Goal: Book appointment/travel/reservation

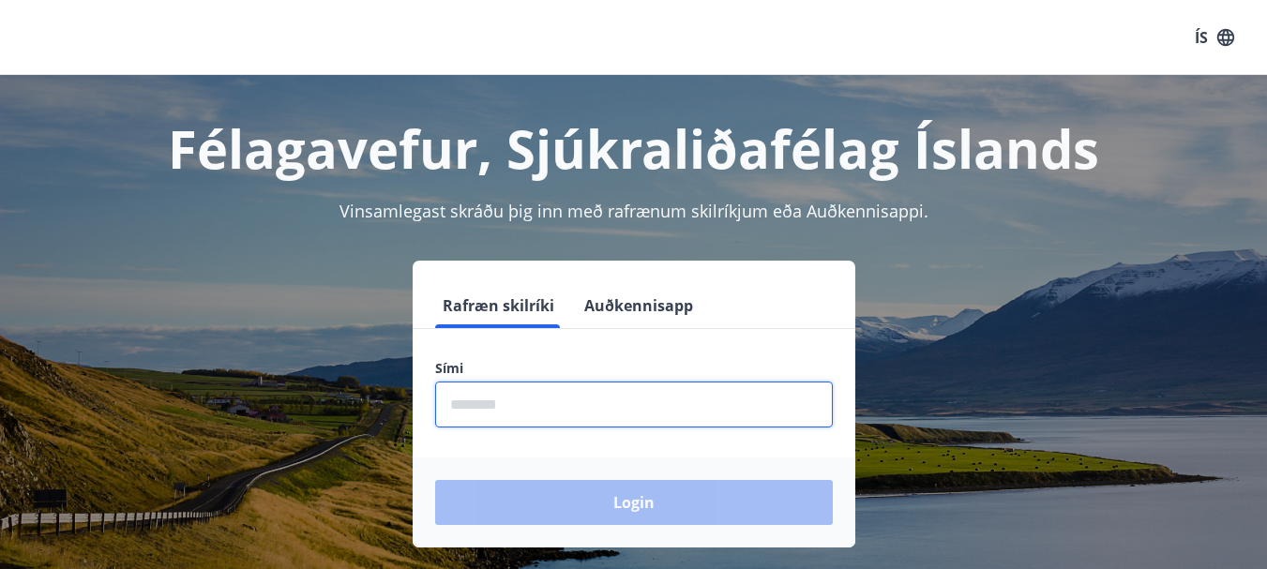
click at [514, 406] on input "phone" at bounding box center [634, 405] width 398 height 46
type input "********"
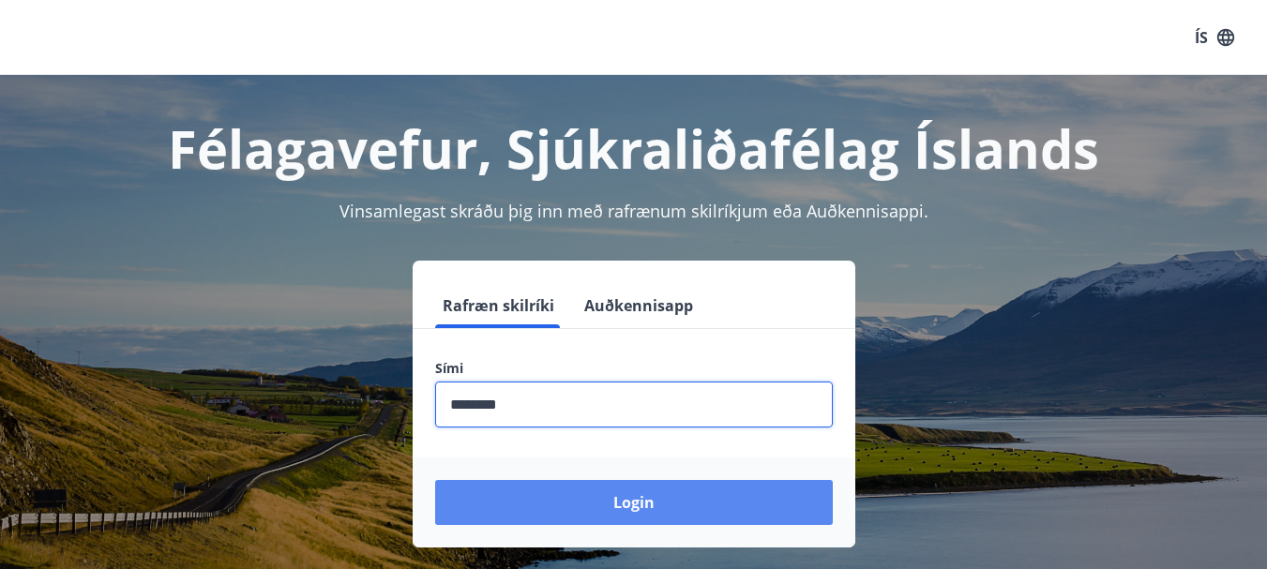
click at [631, 496] on button "Login" at bounding box center [634, 502] width 398 height 45
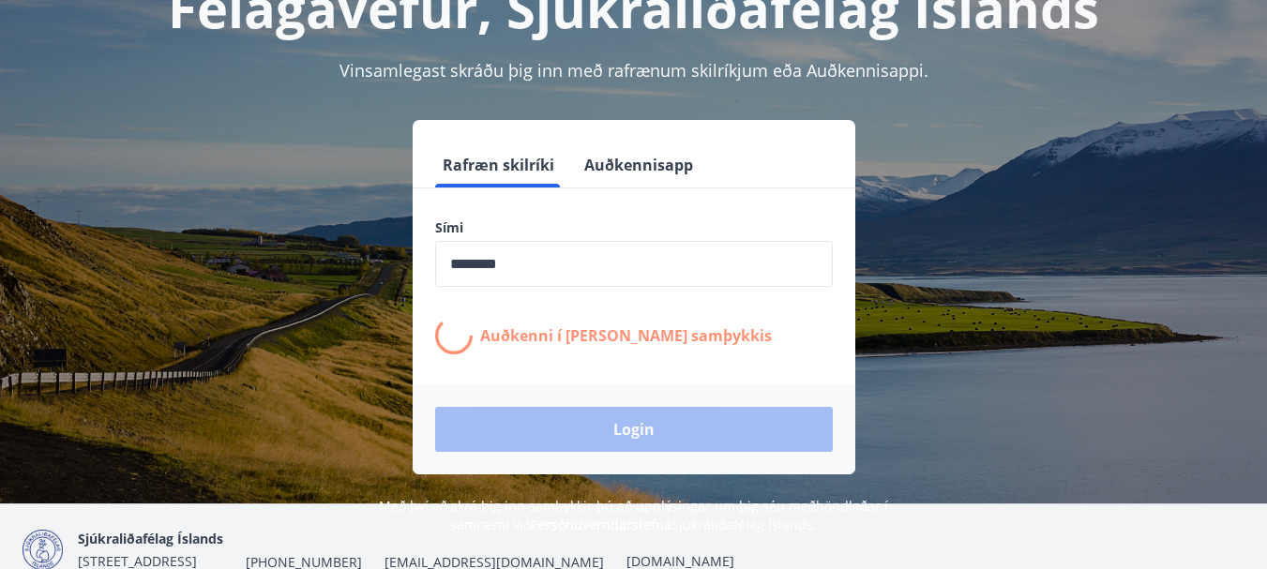
scroll to position [188, 0]
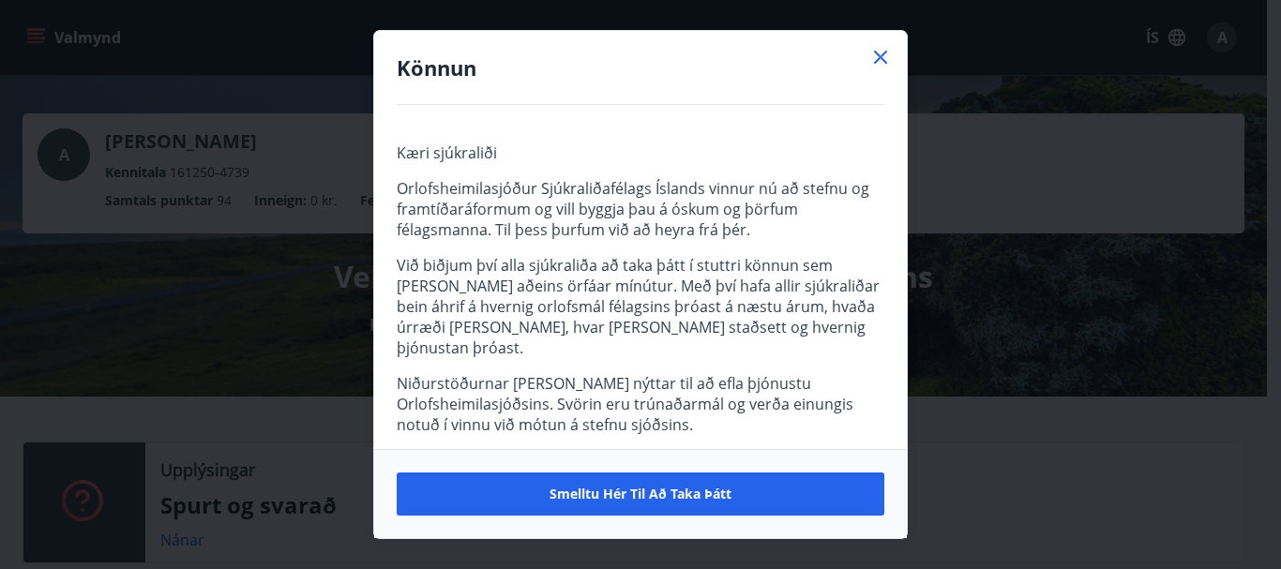
click at [883, 61] on icon at bounding box center [880, 57] width 23 height 23
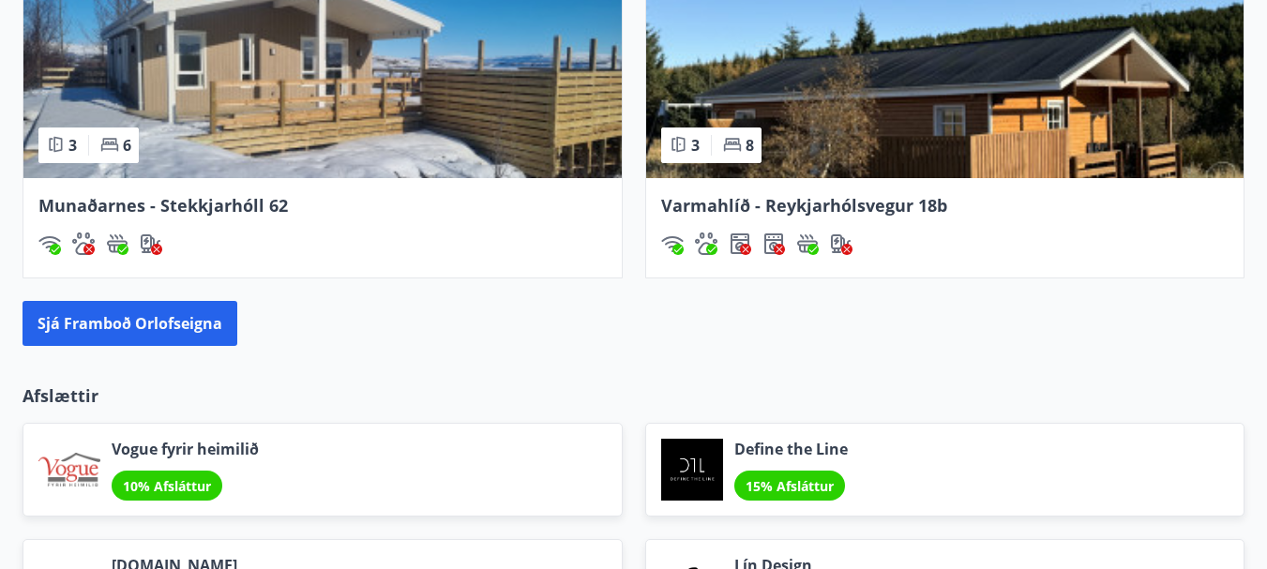
scroll to position [1688, 0]
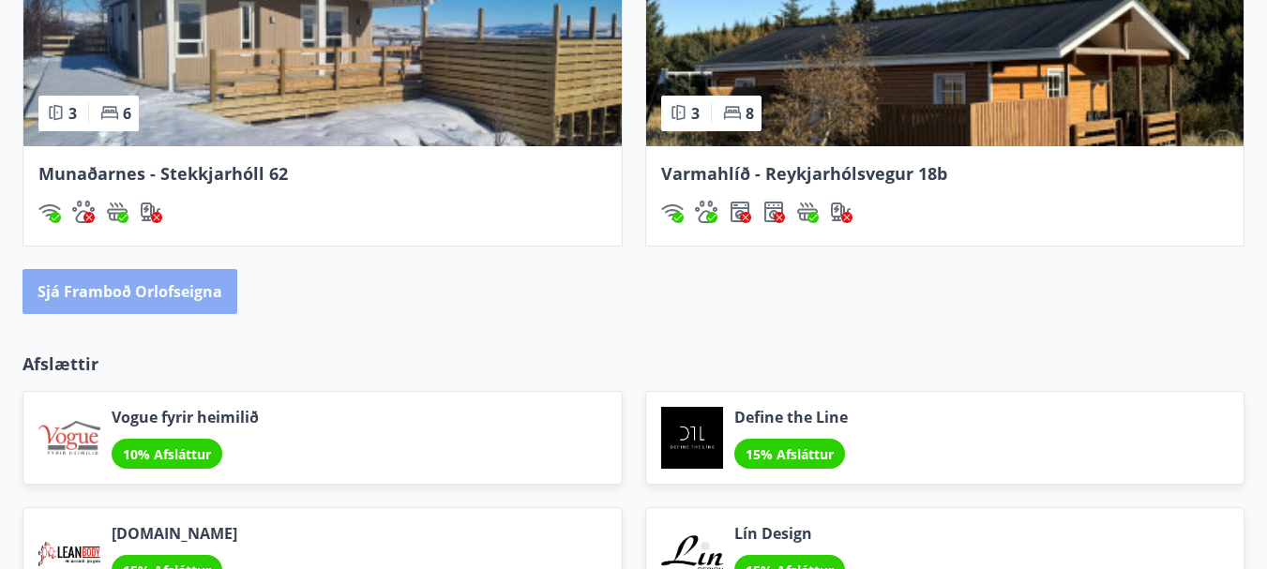
click at [128, 291] on button "Sjá framboð orlofseigna" at bounding box center [130, 291] width 215 height 45
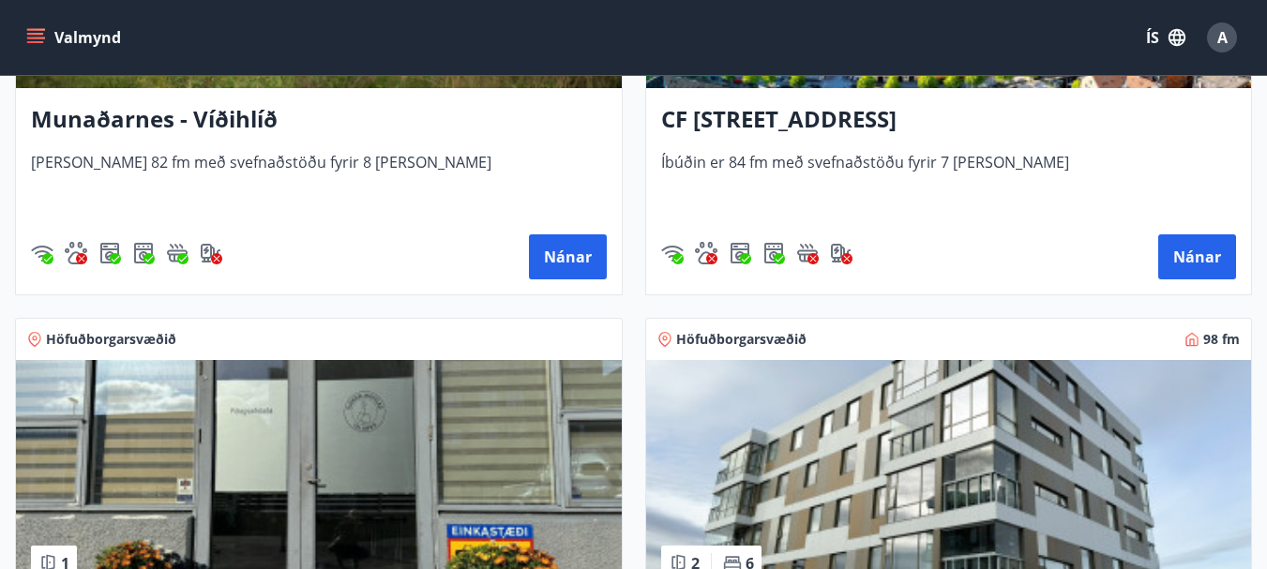
scroll to position [938, 0]
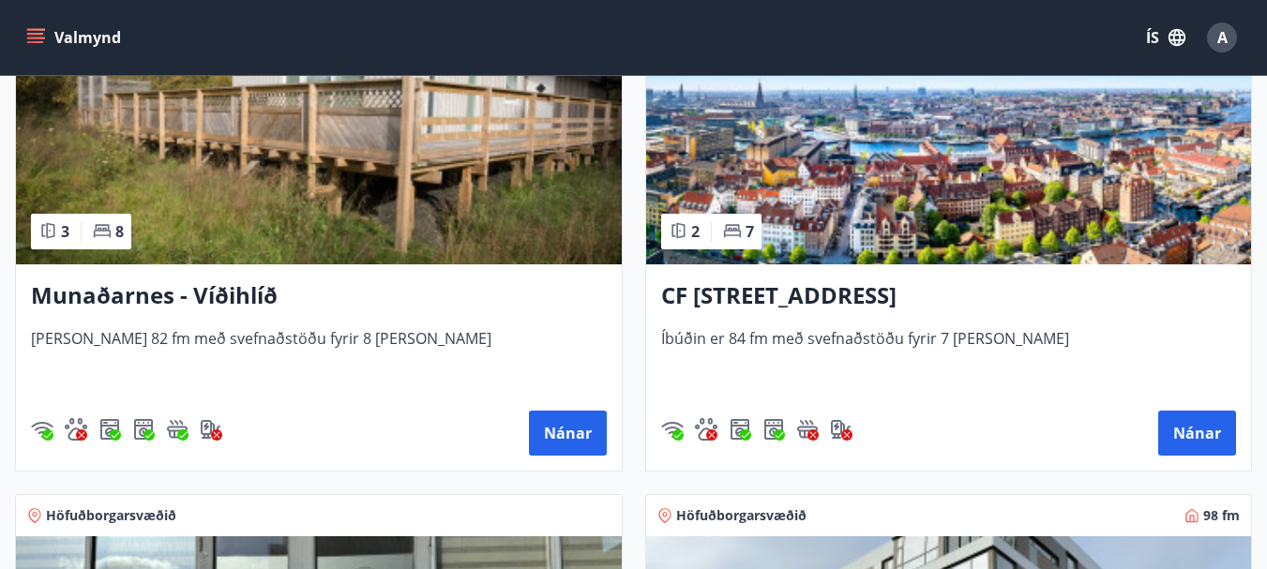
click at [803, 297] on h3 "CF Møllers Allé 34, Kaupmannahöfn" at bounding box center [949, 296] width 576 height 34
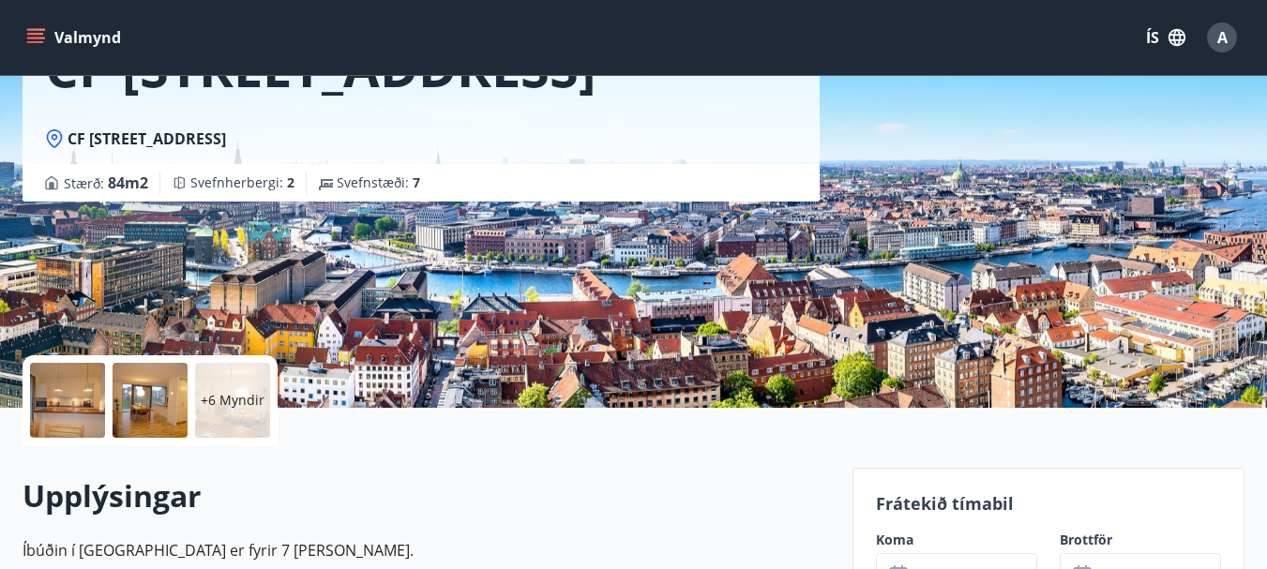
scroll to position [281, 0]
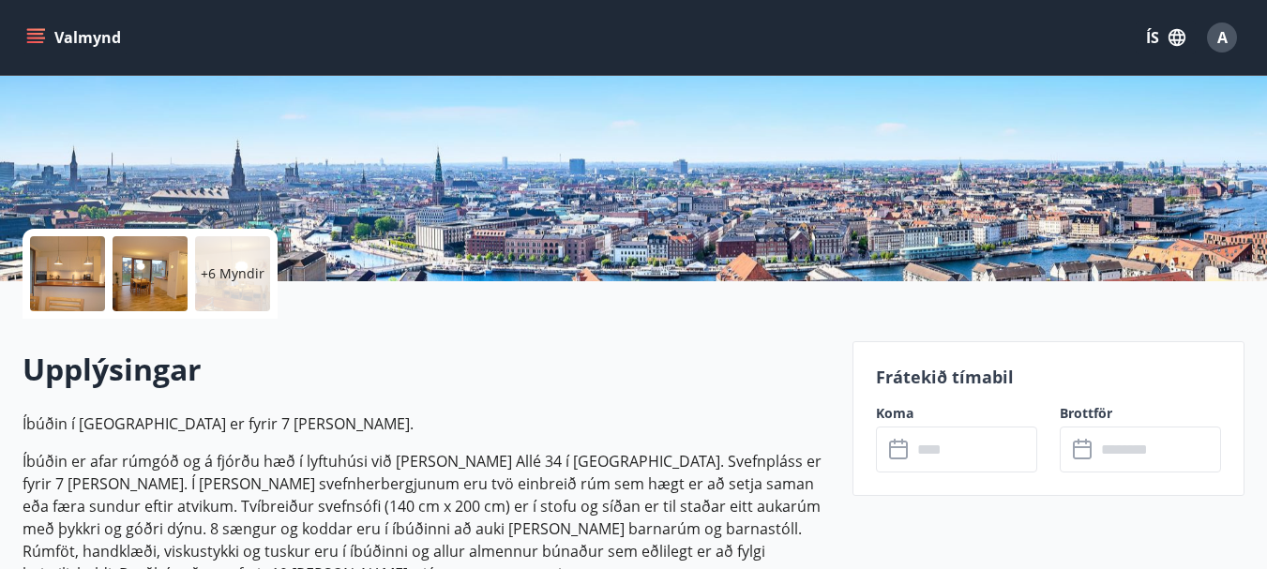
click at [899, 452] on icon at bounding box center [900, 450] width 23 height 23
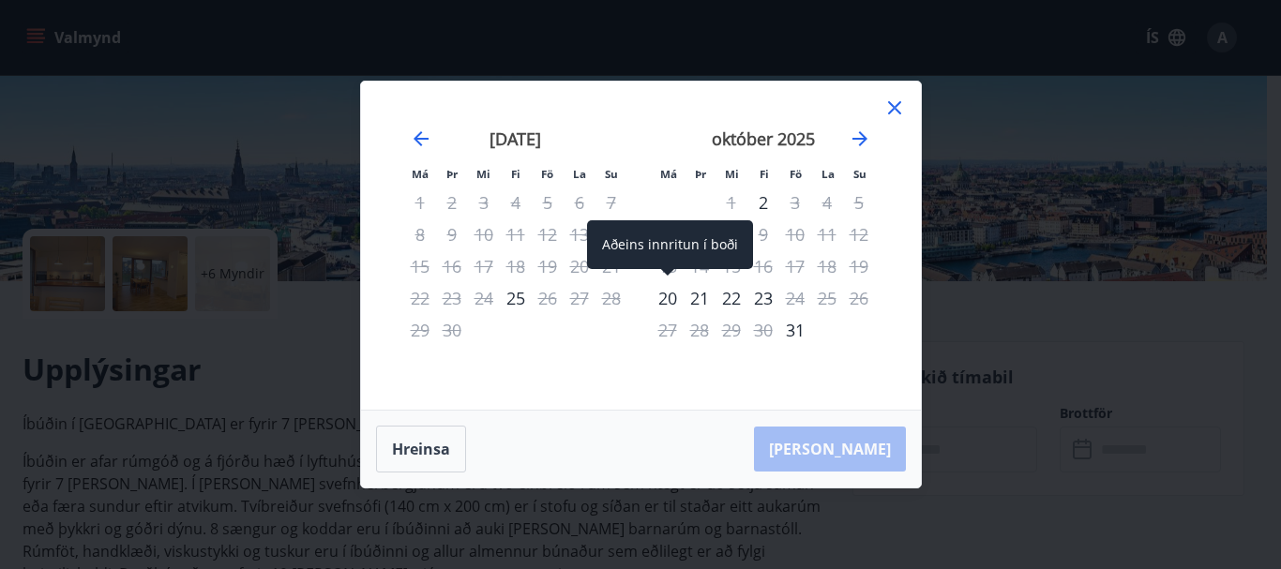
click at [665, 297] on div "20" at bounding box center [668, 298] width 32 height 32
click at [669, 299] on div "20" at bounding box center [668, 298] width 32 height 32
click at [672, 296] on div "20" at bounding box center [668, 298] width 32 height 32
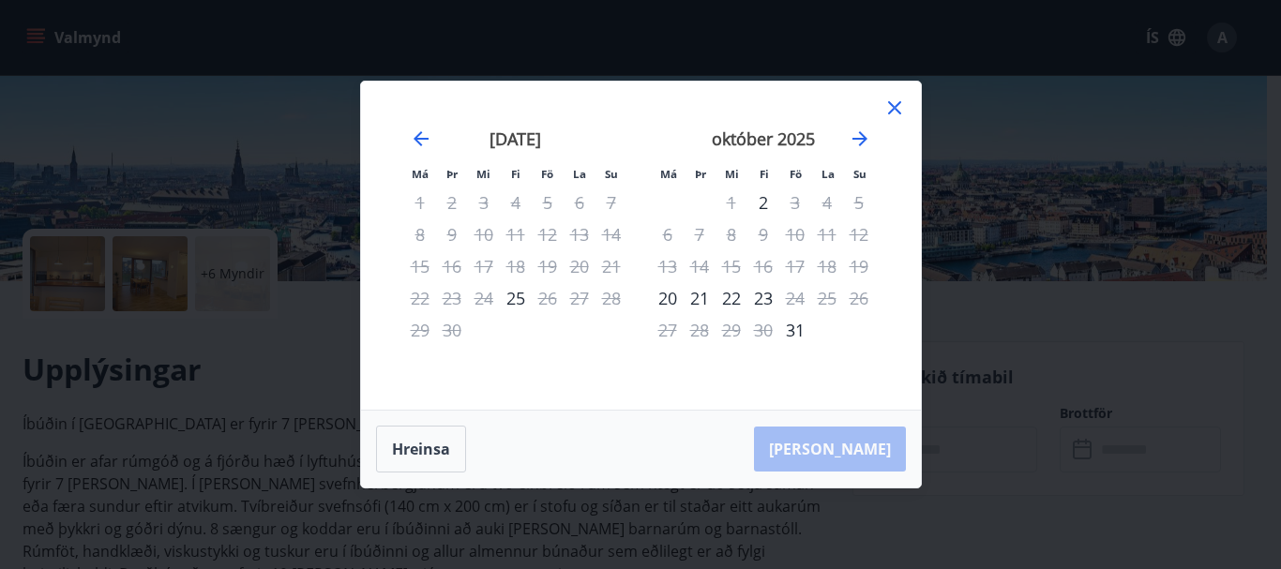
click at [764, 296] on div "23" at bounding box center [763, 298] width 32 height 32
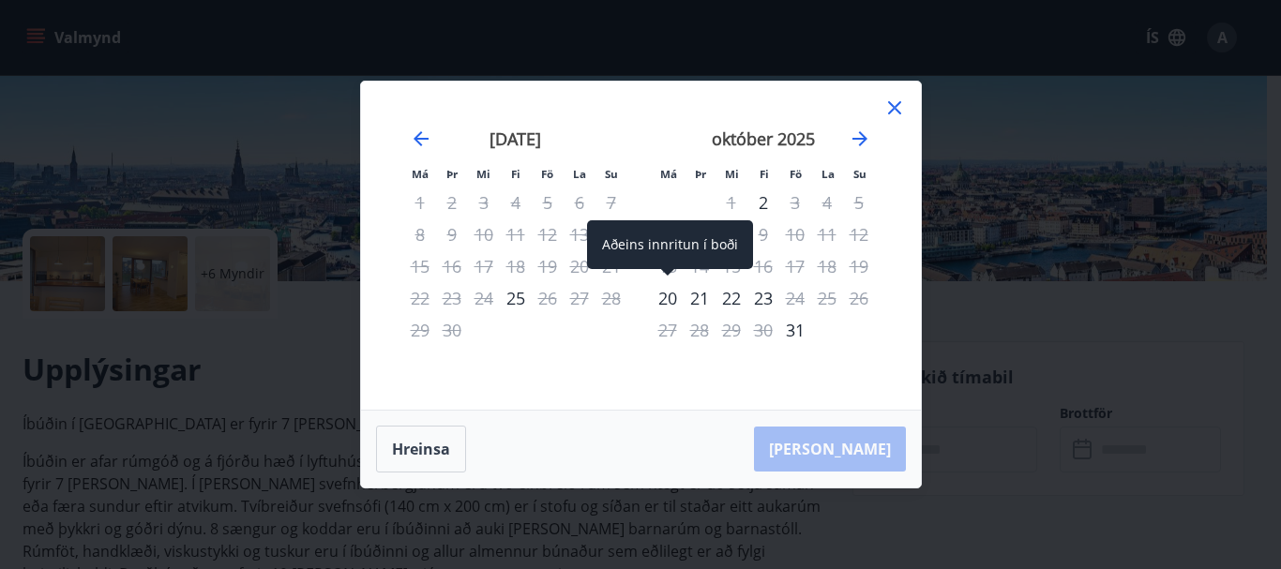
click at [670, 300] on div "20" at bounding box center [668, 298] width 32 height 32
click at [668, 297] on div "20" at bounding box center [668, 298] width 32 height 32
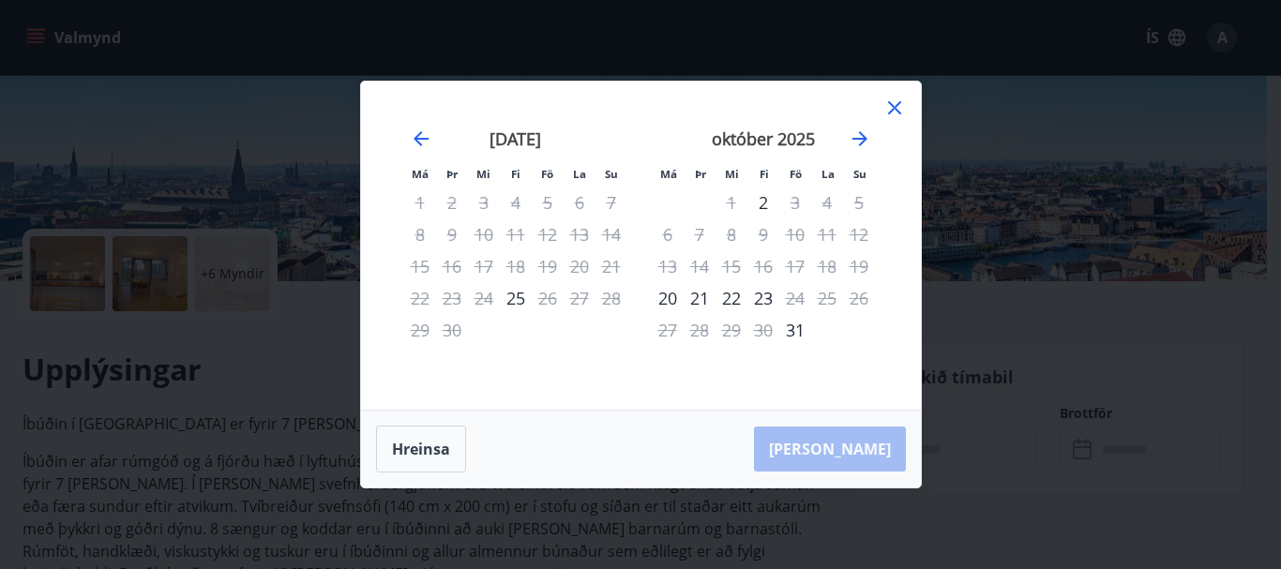
click at [761, 300] on div "23" at bounding box center [763, 298] width 32 height 32
click at [857, 134] on icon "Move forward to switch to the next month." at bounding box center [860, 139] width 23 height 23
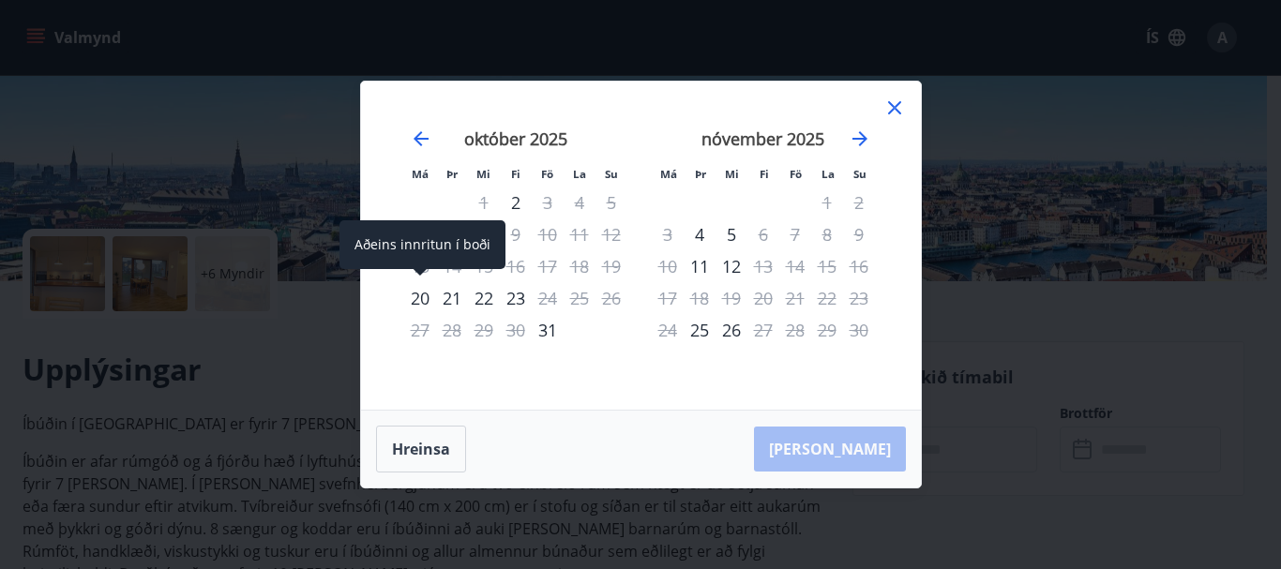
click at [422, 294] on div "20" at bounding box center [420, 298] width 32 height 32
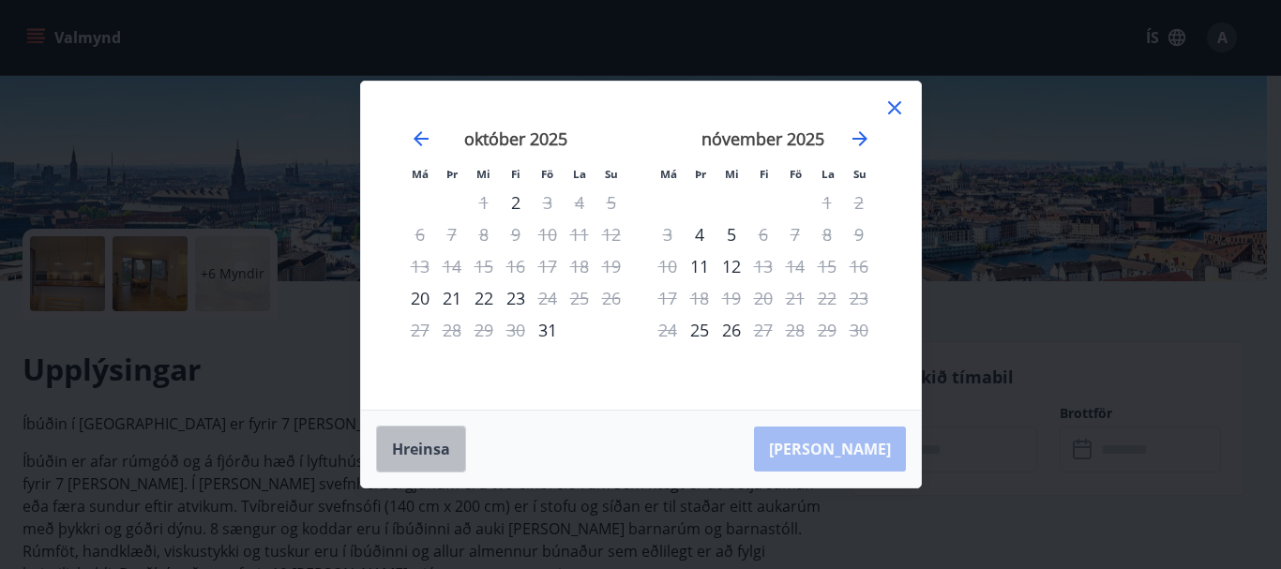
click at [429, 445] on button "Hreinsa" at bounding box center [421, 449] width 90 height 47
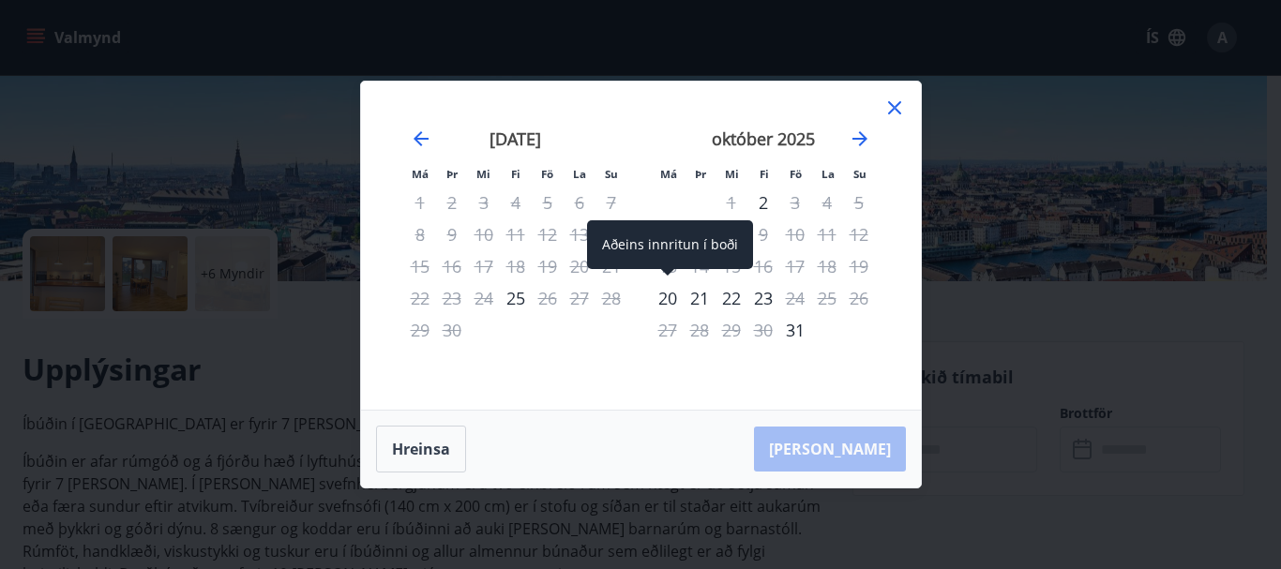
click at [668, 298] on div "20" at bounding box center [668, 298] width 32 height 32
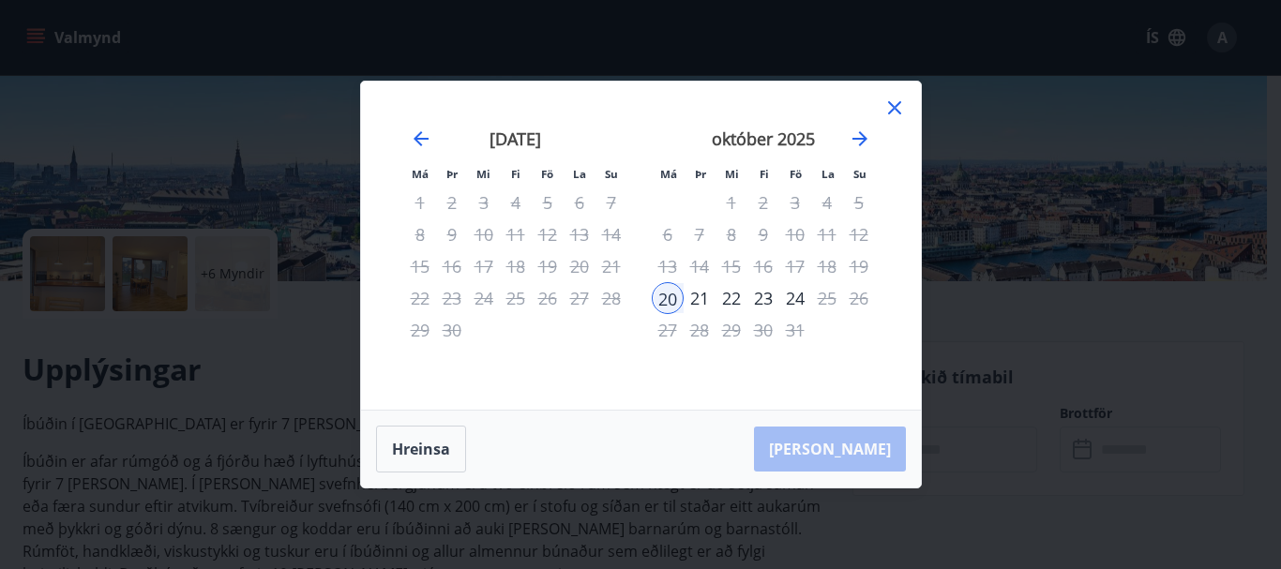
click at [699, 298] on div "21" at bounding box center [700, 298] width 32 height 32
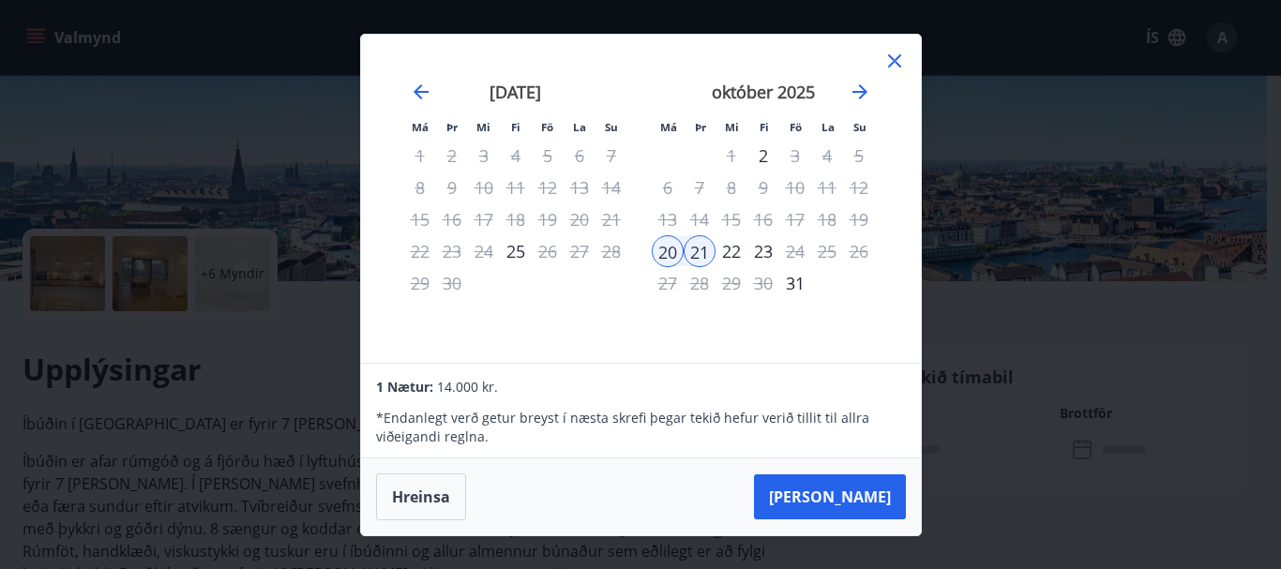
click at [730, 254] on div "22" at bounding box center [732, 251] width 32 height 32
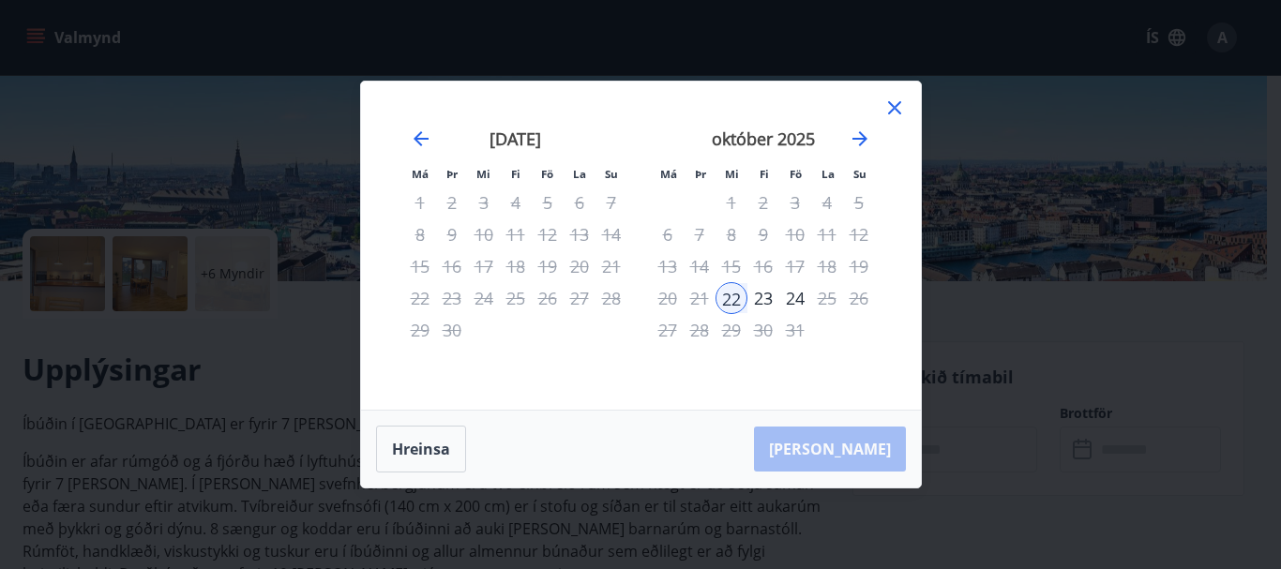
click at [763, 293] on div "23" at bounding box center [763, 298] width 32 height 32
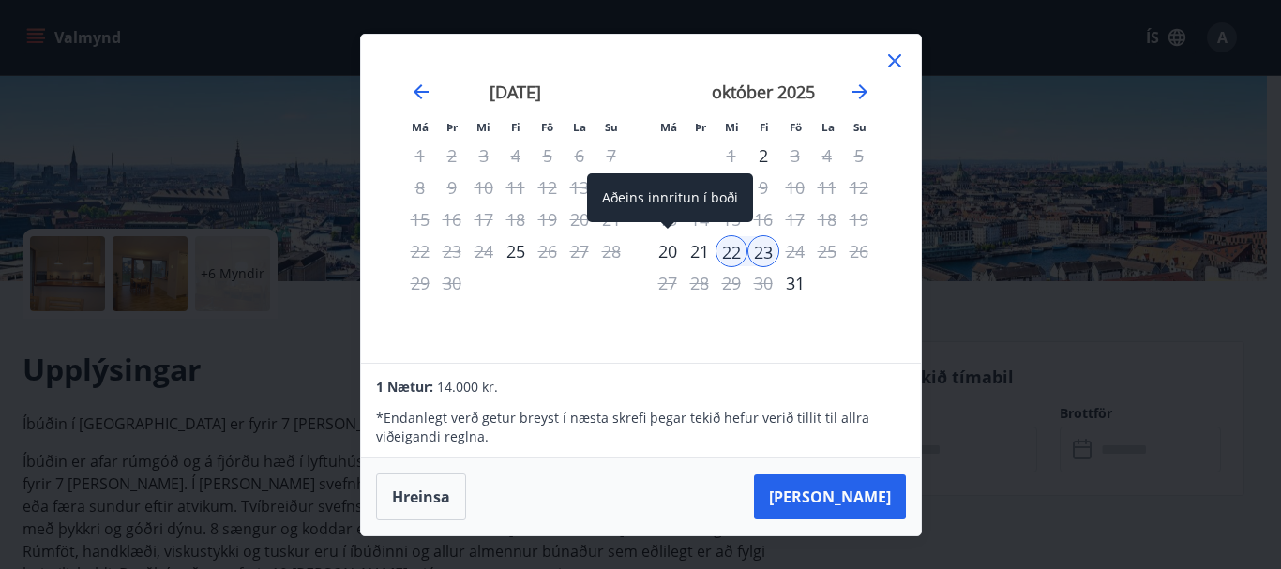
click at [662, 249] on div "20" at bounding box center [668, 251] width 32 height 32
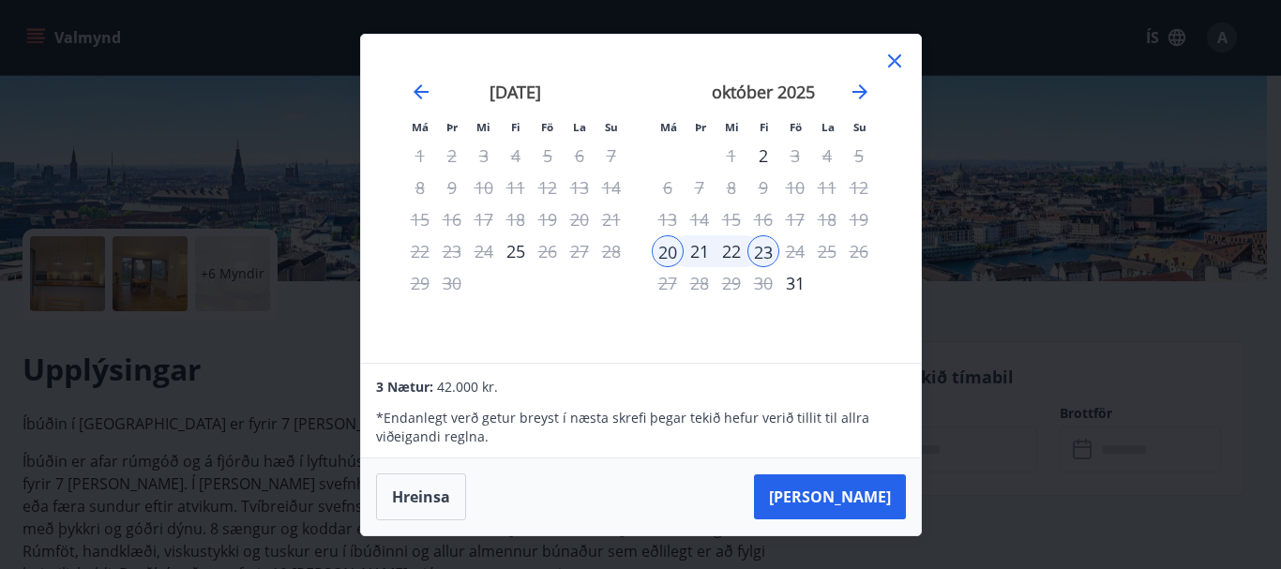
click at [763, 250] on div "23" at bounding box center [763, 251] width 32 height 32
click at [696, 248] on div "21" at bounding box center [700, 251] width 32 height 32
click at [729, 246] on div "22" at bounding box center [732, 251] width 32 height 32
click at [757, 247] on div "23" at bounding box center [763, 251] width 32 height 32
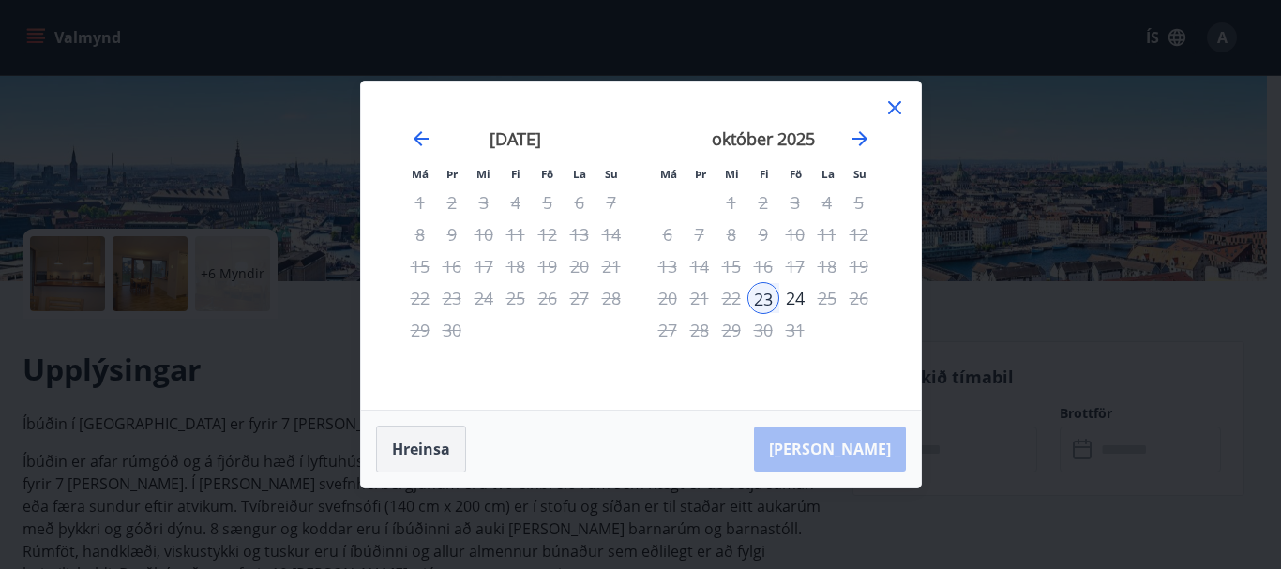
click at [412, 446] on button "Hreinsa" at bounding box center [421, 449] width 90 height 47
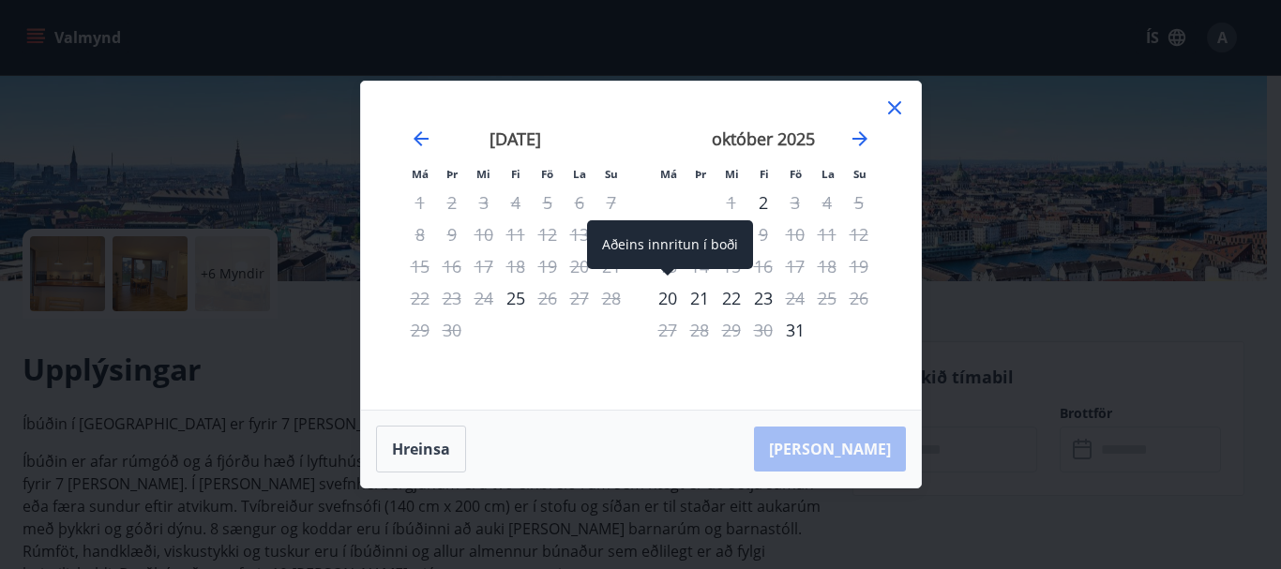
click at [667, 293] on div "20" at bounding box center [668, 298] width 32 height 32
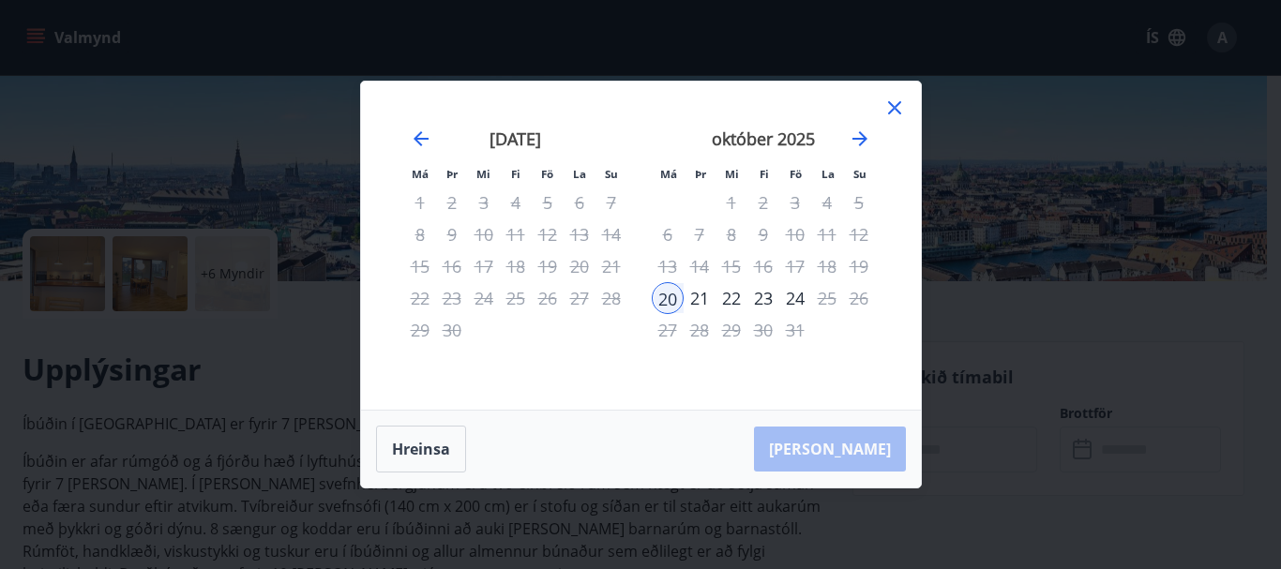
click at [695, 303] on div "21" at bounding box center [700, 298] width 32 height 32
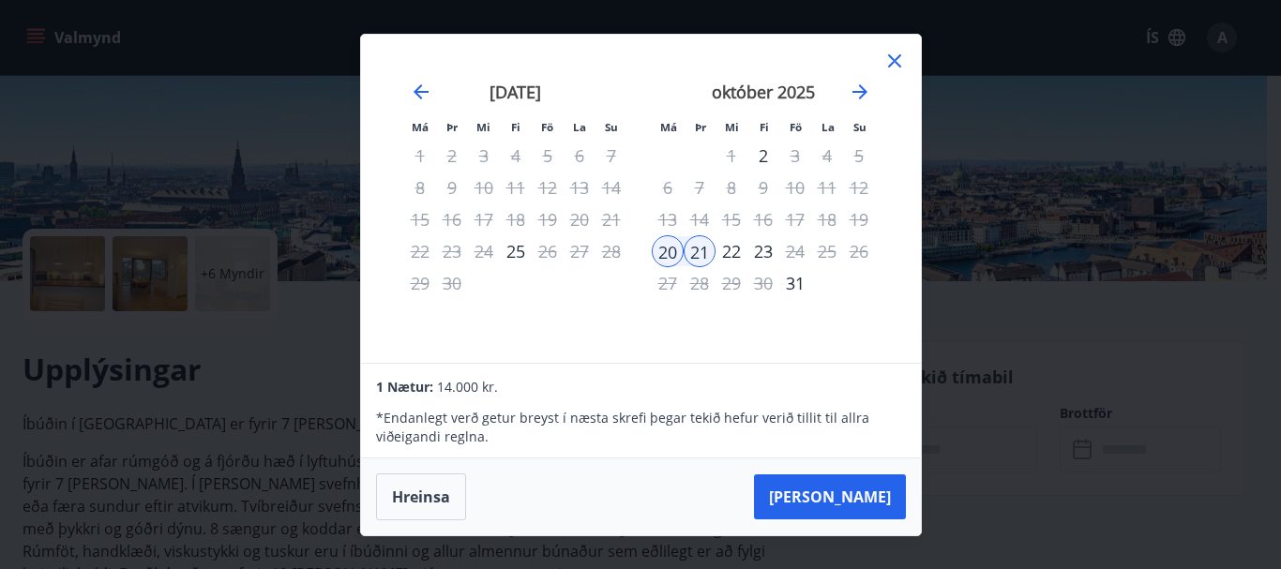
click at [734, 247] on div "22" at bounding box center [732, 251] width 32 height 32
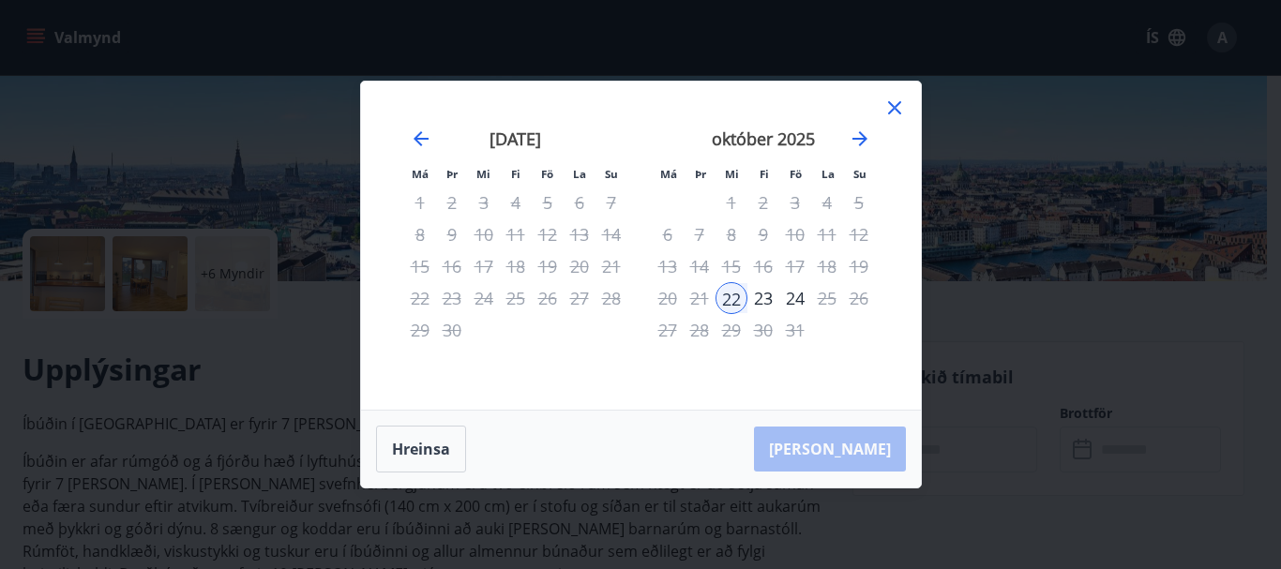
click at [763, 299] on div "23" at bounding box center [763, 298] width 32 height 32
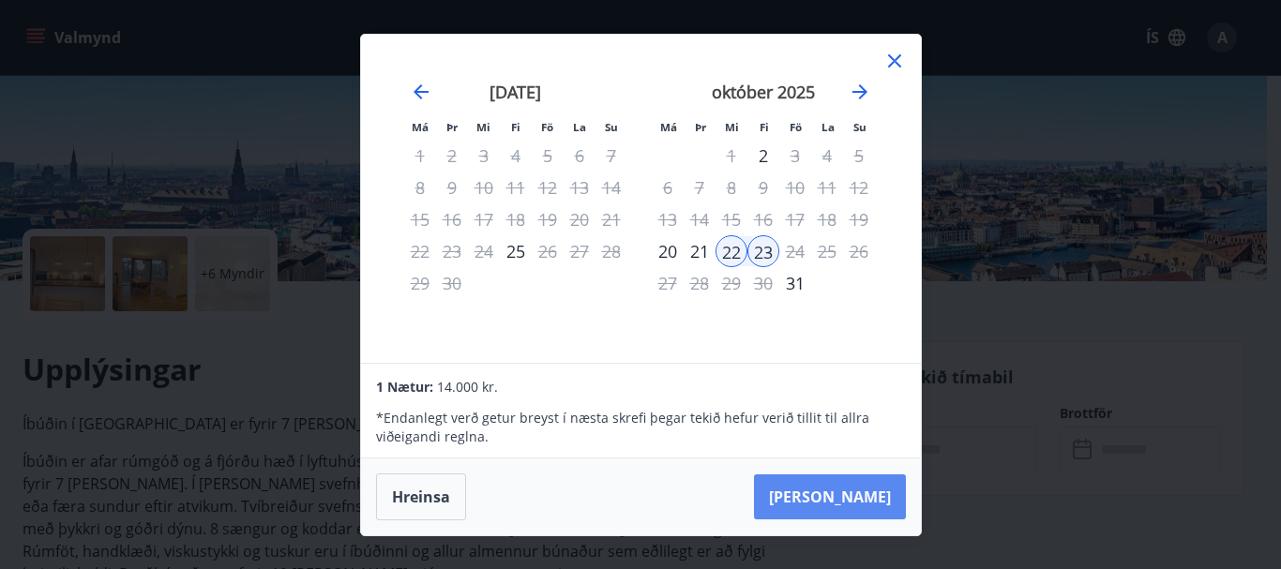
click at [853, 494] on button "Taka Frá" at bounding box center [830, 497] width 152 height 45
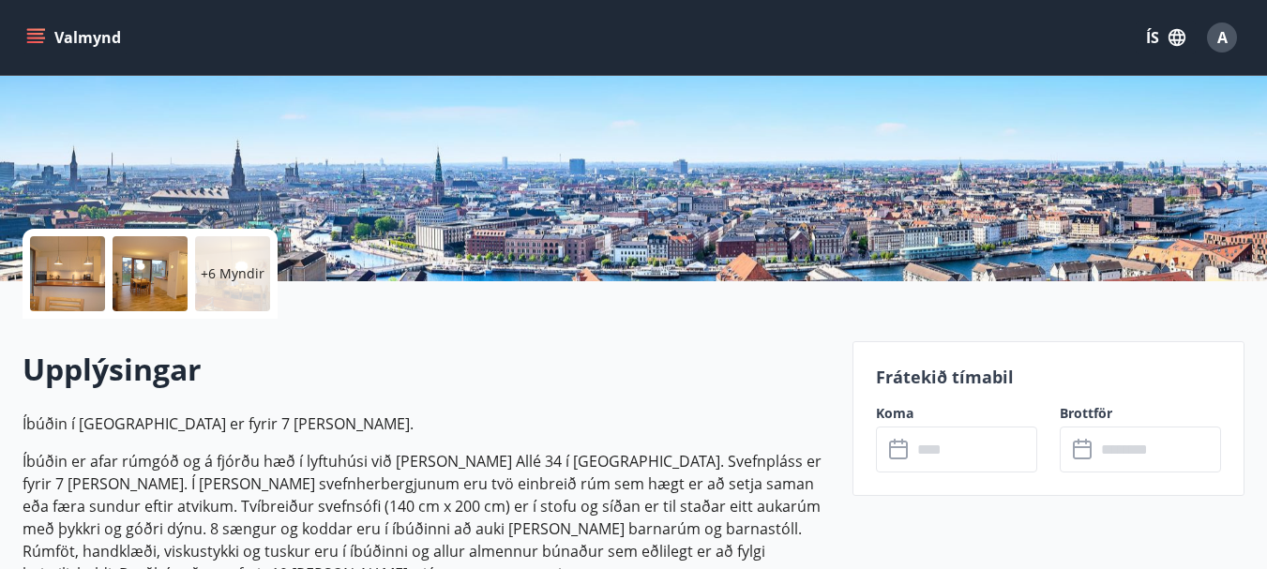
type input "******"
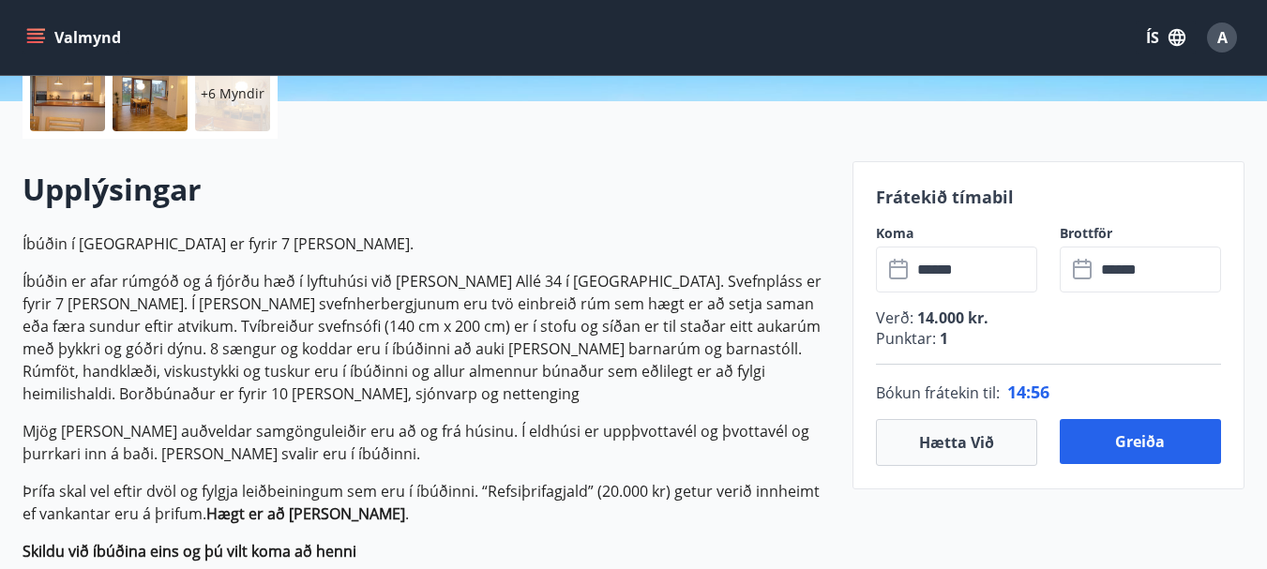
scroll to position [469, 0]
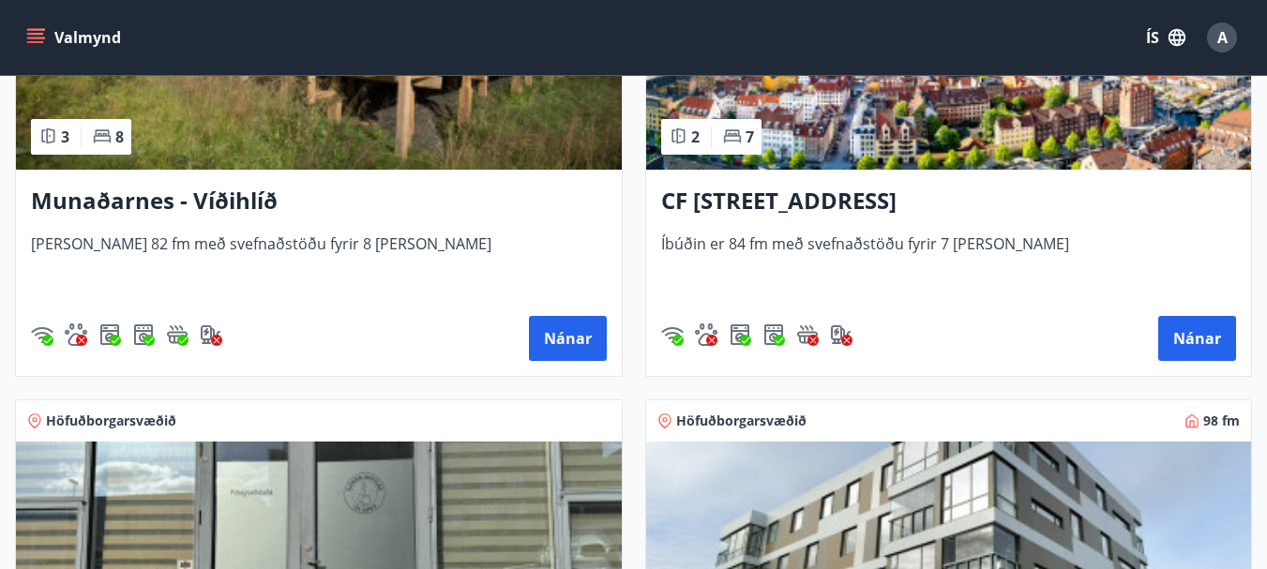
scroll to position [1032, 0]
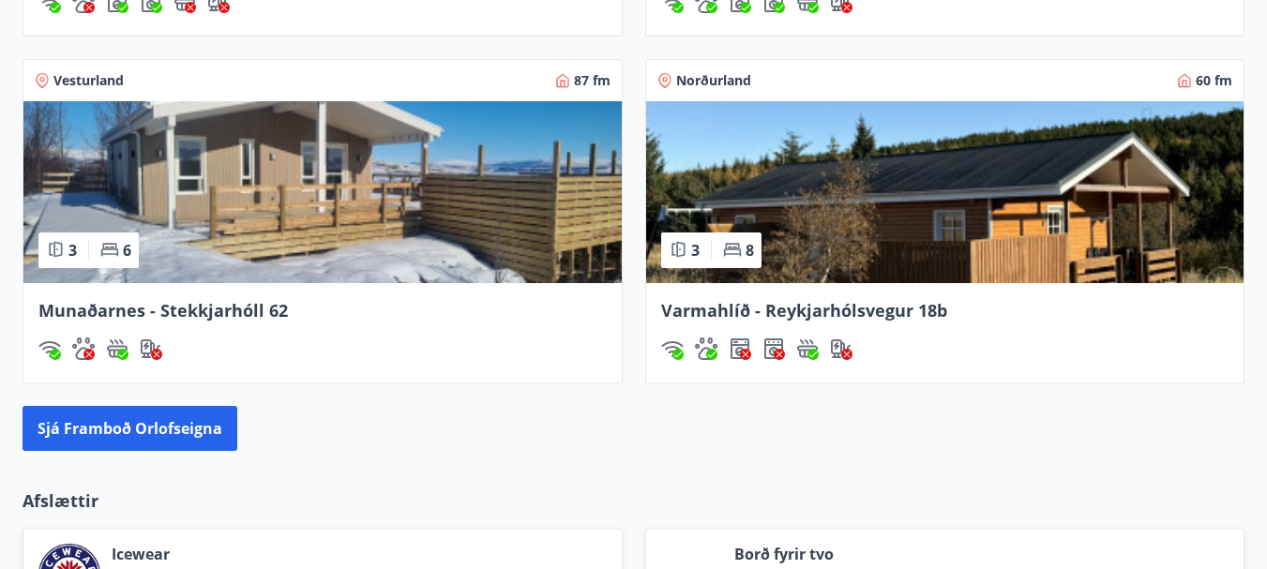
scroll to position [1349, 0]
